Goal: Navigation & Orientation: Find specific page/section

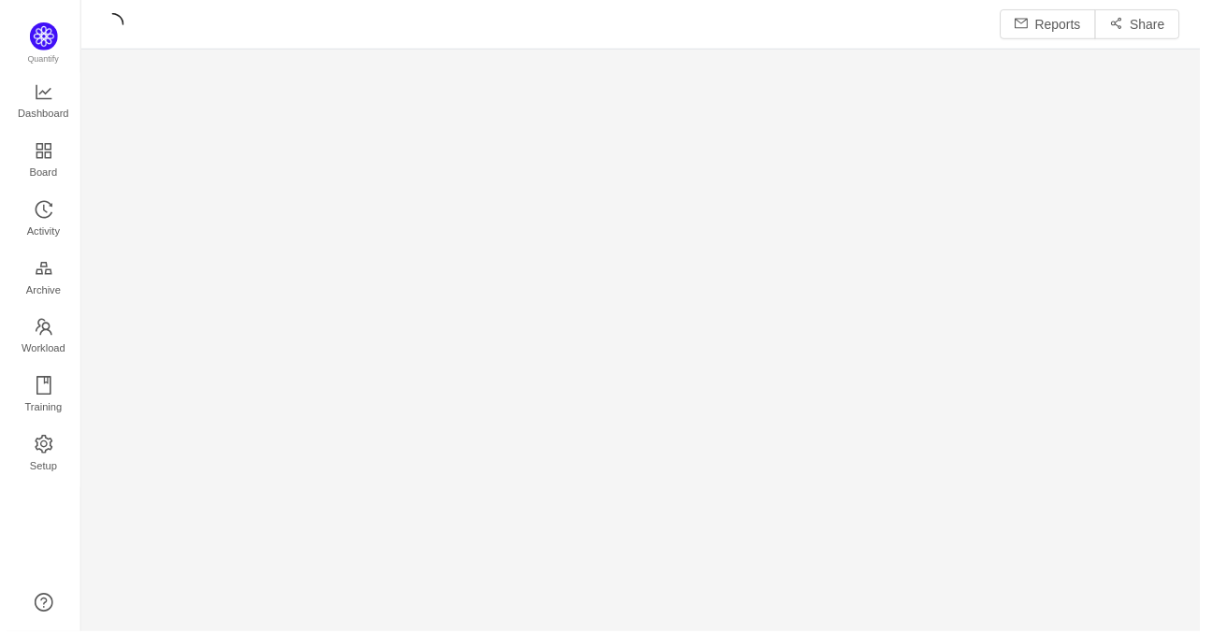
scroll to position [606, 1094]
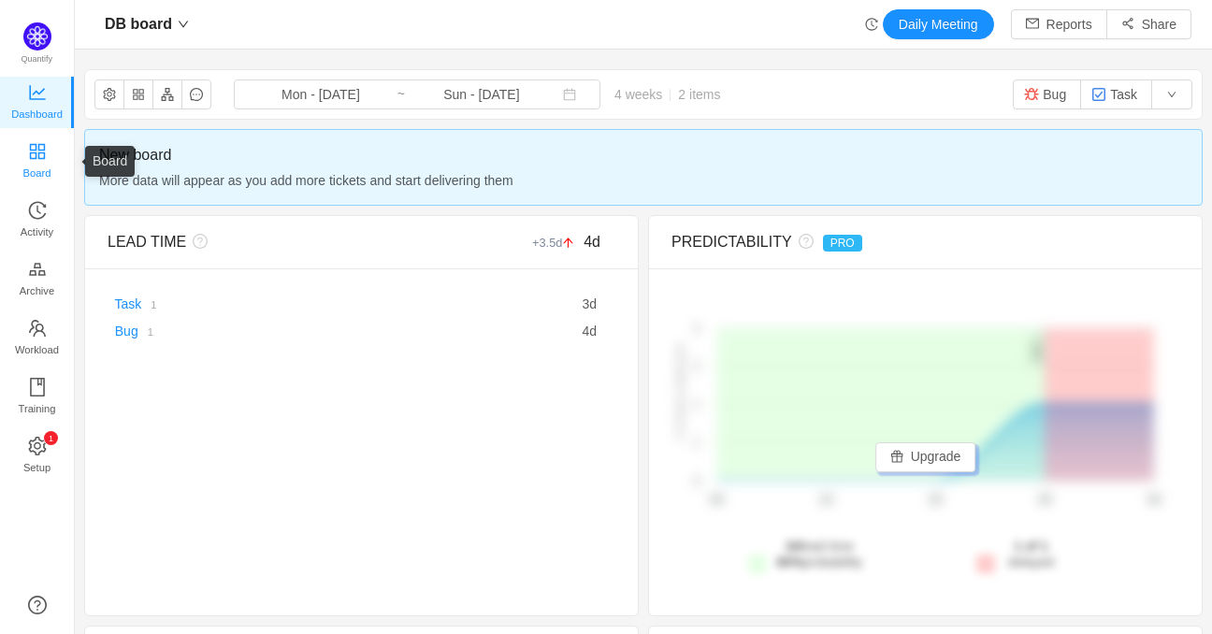
click at [48, 175] on span "Board" at bounding box center [37, 172] width 28 height 37
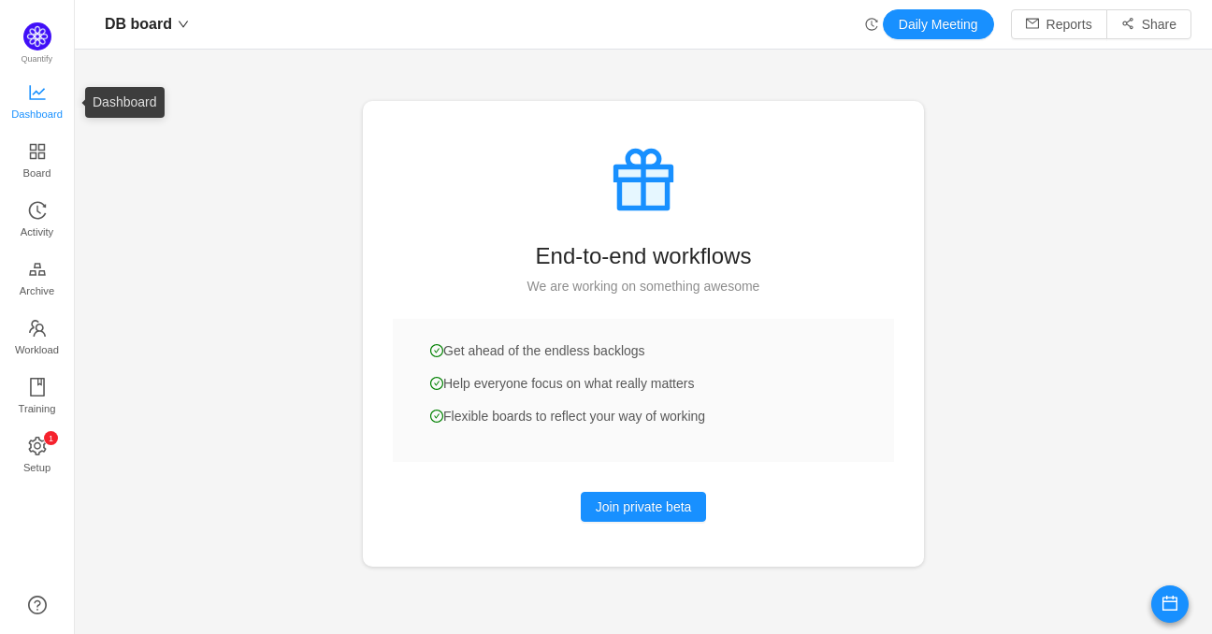
click at [36, 96] on span "Dashboard" at bounding box center [36, 113] width 51 height 37
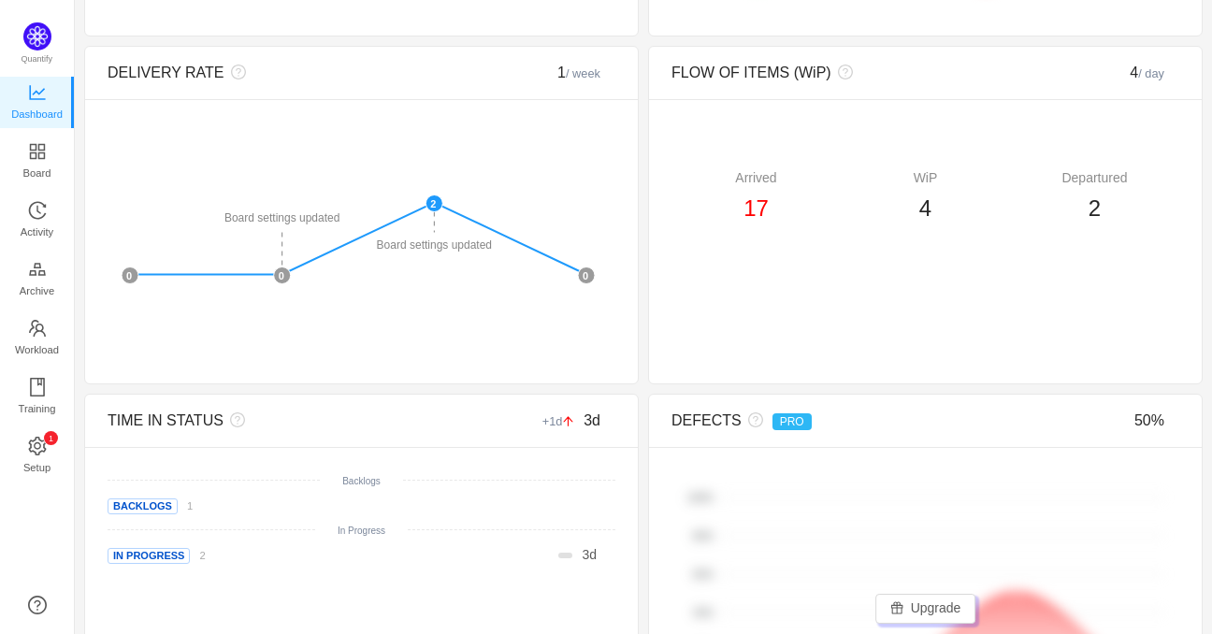
scroll to position [888, 0]
